Goal: Task Accomplishment & Management: Complete application form

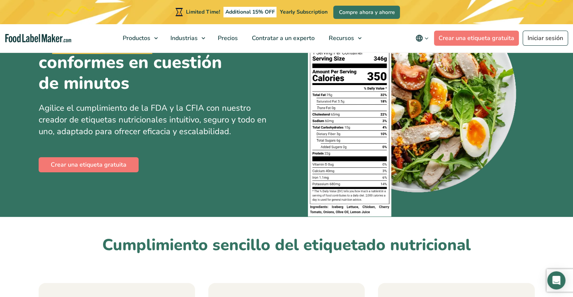
scroll to position [84, 0]
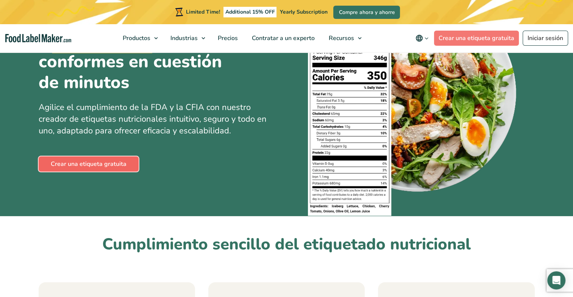
click at [83, 161] on link "Crear una etiqueta gratuita" at bounding box center [89, 164] width 100 height 15
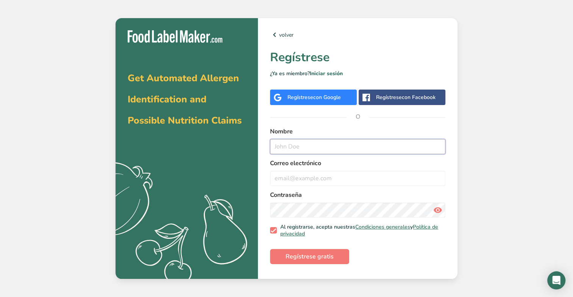
click at [313, 150] on input "text" at bounding box center [357, 146] width 175 height 15
type input "[PERSON_NAME]"
click at [313, 177] on input "email" at bounding box center [357, 178] width 175 height 15
type input "[PERSON_NAME][EMAIL_ADDRESS][PERSON_NAME][DOMAIN_NAME]"
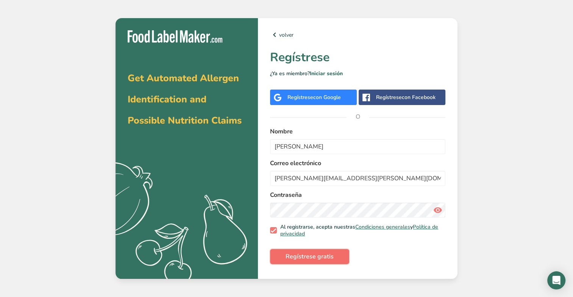
click at [331, 258] on span "Regístrese gratis" at bounding box center [309, 256] width 48 height 9
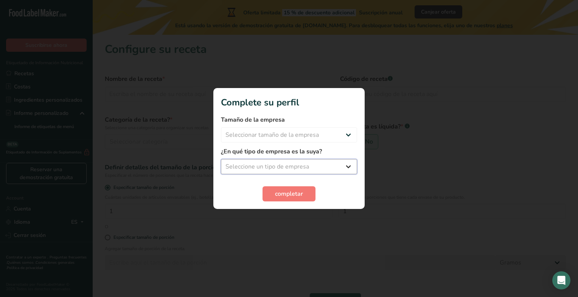
click at [347, 163] on select "Seleccione un tipo de empresa Fabricante de alimentos envasados Restaurante y c…" at bounding box center [289, 166] width 136 height 15
select select "3"
click at [221, 159] on select "Seleccione un tipo de empresa Fabricante de alimentos envasados Restaurante y c…" at bounding box center [289, 166] width 136 height 15
click at [290, 139] on select "Seleccionar tamaño de la empresa Menos de 10 empleados De 10 a 50 empleados De …" at bounding box center [289, 135] width 136 height 15
select select "1"
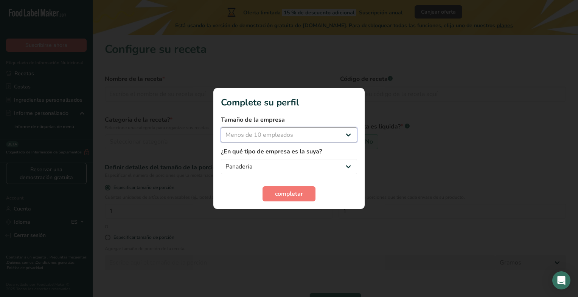
click at [221, 128] on select "Seleccionar tamaño de la empresa Menos de 10 empleados De 10 a 50 empleados De …" at bounding box center [289, 135] width 136 height 15
click at [280, 190] on span "completar" at bounding box center [289, 194] width 28 height 9
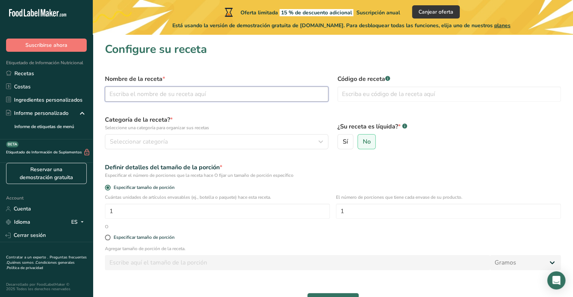
click at [286, 90] on input "text" at bounding box center [216, 94] width 223 height 15
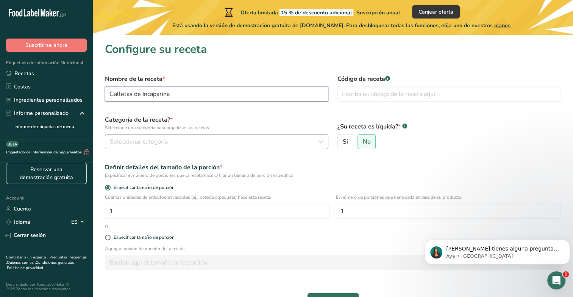
type input "Galletas de Incaparina"
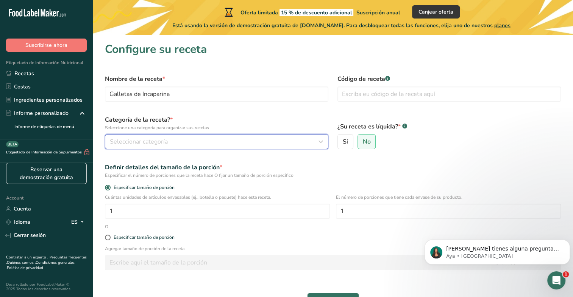
click at [240, 146] on div "Seleccionar categoría" at bounding box center [214, 141] width 209 height 9
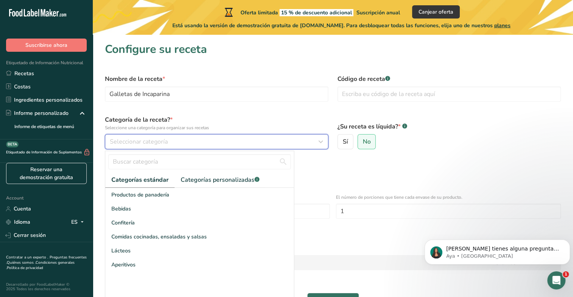
click at [183, 142] on div "Seleccionar categoría" at bounding box center [214, 141] width 209 height 9
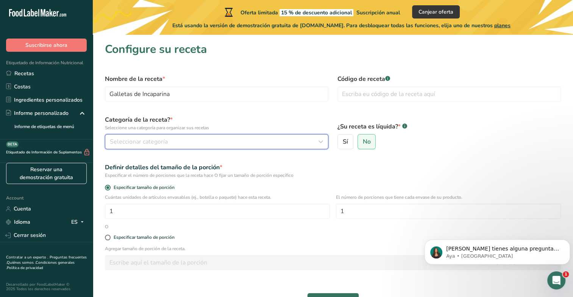
click at [179, 138] on div "Seleccionar categoría" at bounding box center [214, 141] width 209 height 9
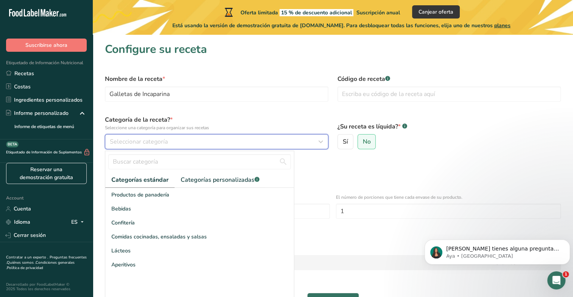
click at [319, 141] on icon "button" at bounding box center [320, 142] width 9 height 14
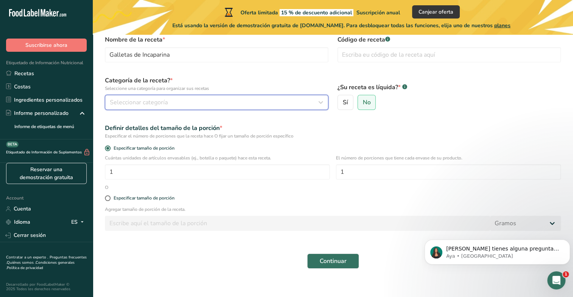
scroll to position [47, 0]
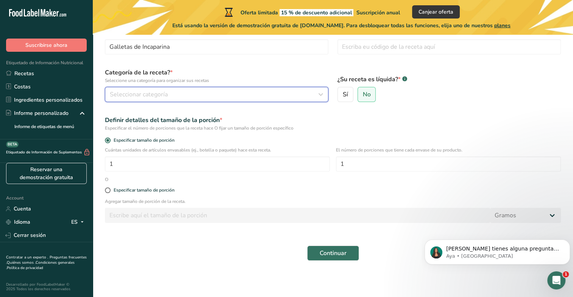
click at [137, 95] on span "Seleccionar categoría" at bounding box center [139, 94] width 58 height 9
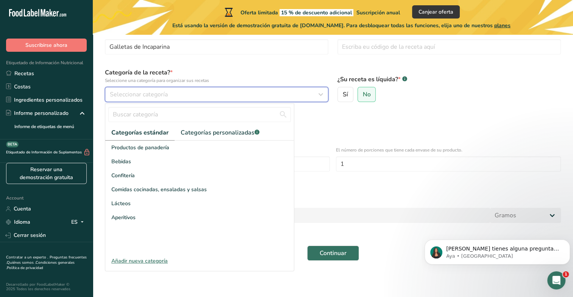
click at [144, 92] on span "Seleccionar categoría" at bounding box center [139, 94] width 58 height 9
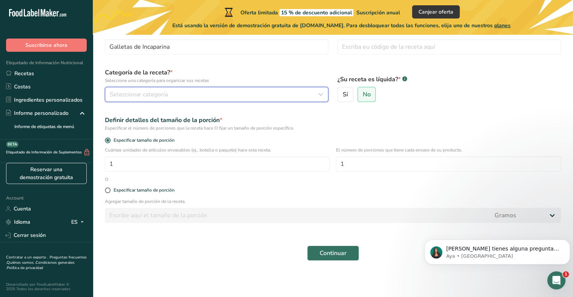
click at [144, 92] on span "Seleccionar categoría" at bounding box center [139, 94] width 58 height 9
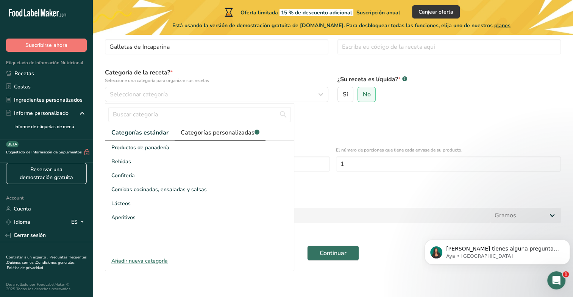
click at [193, 134] on span "Categorías personalizadas .a-a{fill:#347362;}.b-a{fill:#fff;}" at bounding box center [220, 132] width 79 height 9
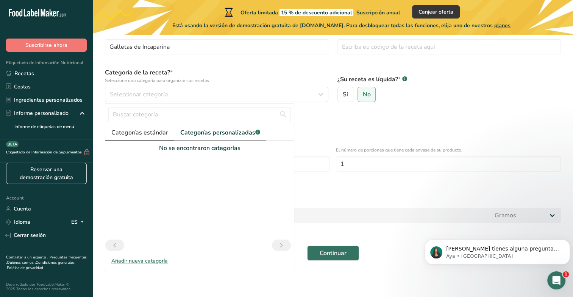
click at [150, 135] on span "Categorías estándar" at bounding box center [139, 132] width 57 height 9
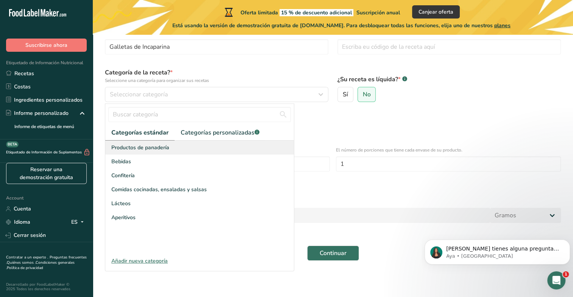
click at [142, 151] on span "Productos de panadería" at bounding box center [140, 148] width 58 height 8
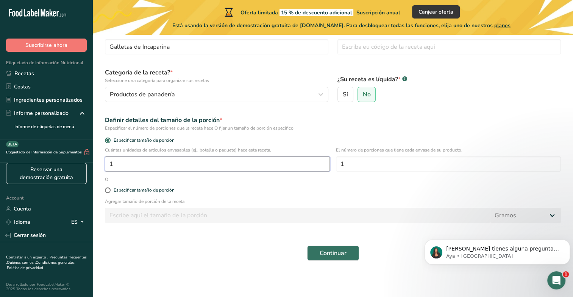
click at [152, 162] on input "1" at bounding box center [217, 164] width 225 height 15
type input "1"
click at [359, 165] on input "1" at bounding box center [448, 164] width 225 height 15
type input "2"
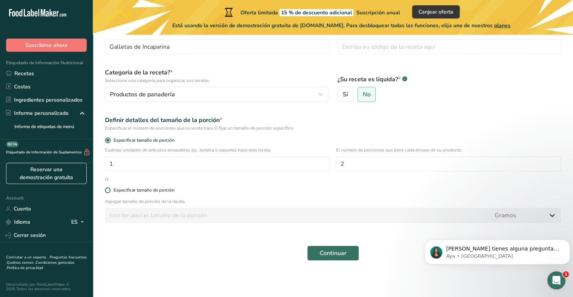
click at [109, 193] on span at bounding box center [108, 191] width 6 height 6
click at [109, 193] on input "Especificar tamaño de porción" at bounding box center [107, 190] width 5 height 5
radio input "true"
radio input "false"
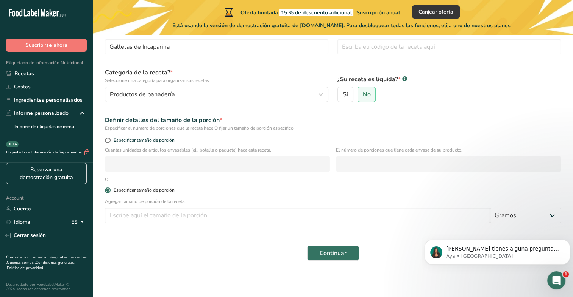
click at [109, 193] on span at bounding box center [108, 191] width 6 height 6
click at [109, 193] on input "Especificar tamaño de porción" at bounding box center [107, 190] width 5 height 5
click at [106, 188] on span at bounding box center [108, 191] width 6 height 6
click at [106, 188] on input "Especificar tamaño de porción" at bounding box center [107, 190] width 5 height 5
click at [122, 211] on input "number" at bounding box center [297, 215] width 385 height 15
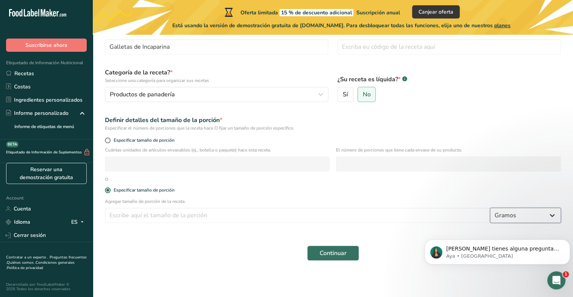
click at [549, 216] on select "Gramos kg mg mcg libras onza [GEOGRAPHIC_DATA] mL onza líquida [GEOGRAPHIC_DATA…" at bounding box center [525, 215] width 71 height 15
drag, startPoint x: 542, startPoint y: 219, endPoint x: 554, endPoint y: 216, distance: 12.8
click at [554, 216] on select "Gramos kg mg mcg libras onza [GEOGRAPHIC_DATA] mL onza líquida [GEOGRAPHIC_DATA…" at bounding box center [525, 215] width 71 height 15
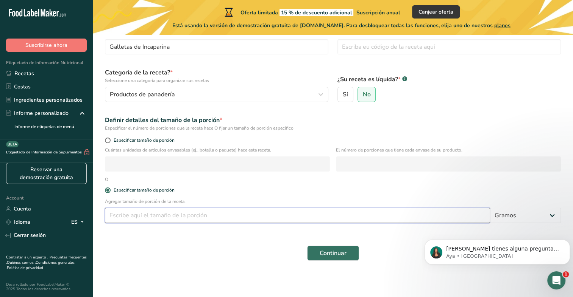
click at [265, 211] on input "number" at bounding box center [297, 215] width 385 height 15
click at [104, 140] on div "Especificar tamaño de porción" at bounding box center [332, 141] width 465 height 11
click at [107, 139] on span at bounding box center [108, 141] width 6 height 6
click at [107, 139] on input "Especificar tamaño de porción" at bounding box center [107, 140] width 5 height 5
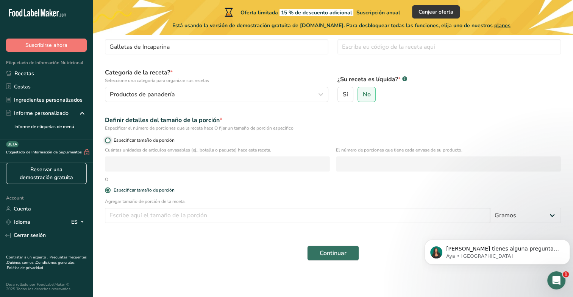
radio input "true"
radio input "false"
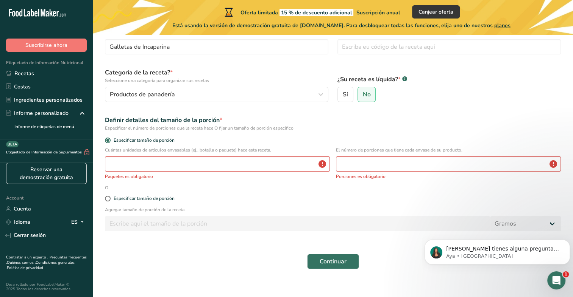
click at [133, 173] on div "Cuántas unidades de artículos envasables (ej., botella o paquete) hace esta rec…" at bounding box center [217, 163] width 225 height 33
click at [138, 169] on input "number" at bounding box center [217, 164] width 225 height 15
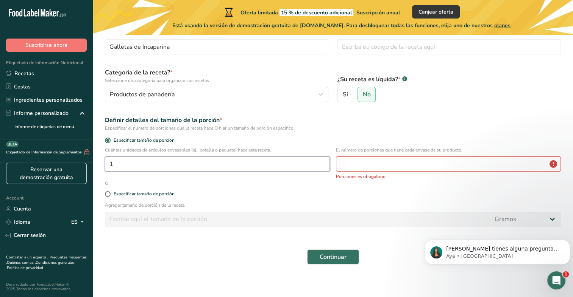
type input "1"
click at [360, 165] on input "number" at bounding box center [448, 164] width 225 height 15
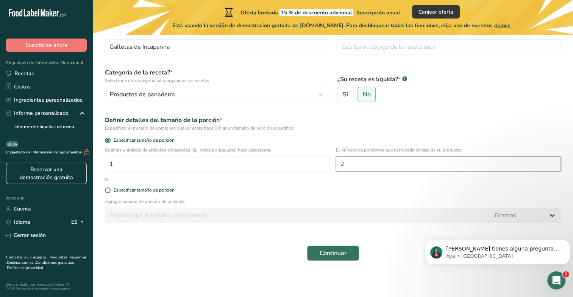
type input "2"
click at [325, 250] on span "Continuar" at bounding box center [332, 253] width 27 height 9
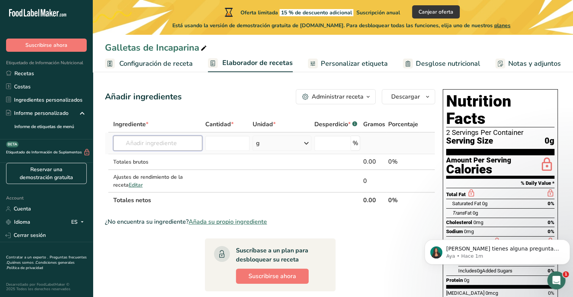
click at [142, 144] on input "text" at bounding box center [157, 143] width 89 height 15
click at [474, 110] on h1 "Nutrition Facts" at bounding box center [500, 110] width 108 height 35
click at [478, 129] on div "2 Servings Per Container" at bounding box center [500, 133] width 108 height 8
click at [496, 129] on div "2 Servings Per Container" at bounding box center [500, 133] width 108 height 8
click at [521, 129] on div "2 Servings Per Container" at bounding box center [500, 133] width 108 height 8
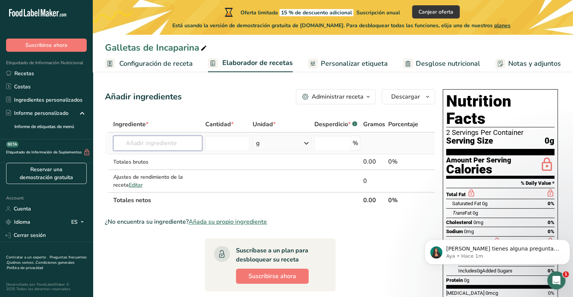
click at [190, 145] on input "text" at bounding box center [157, 143] width 89 height 15
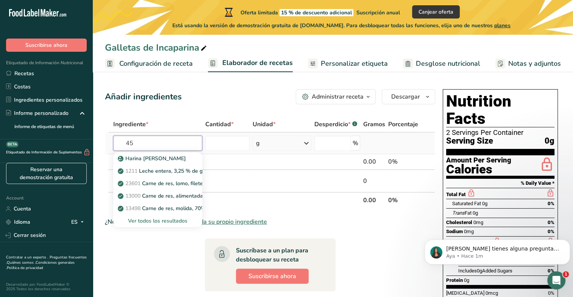
type input "450"
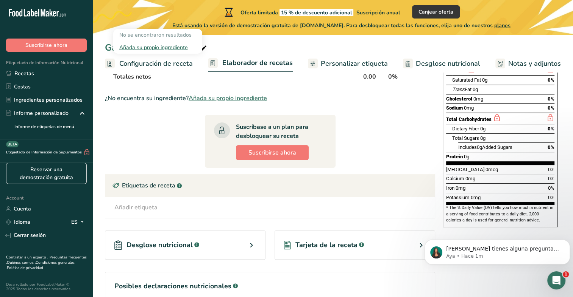
scroll to position [101, 0]
